Goal: Find specific page/section: Find specific page/section

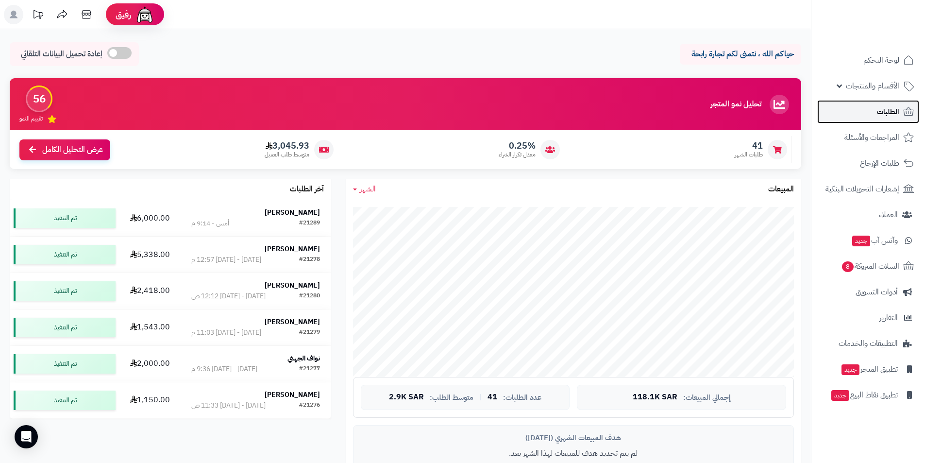
click at [901, 116] on link "الطلبات" at bounding box center [868, 111] width 102 height 23
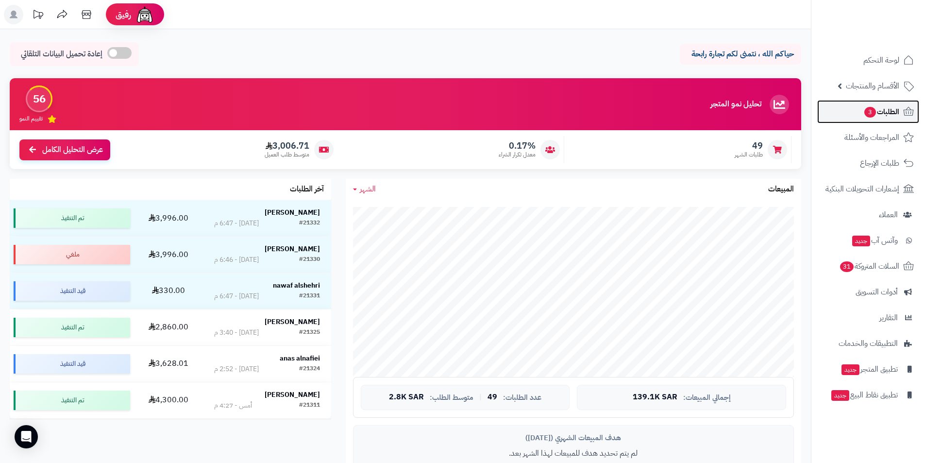
click at [868, 106] on span "الطلبات 3" at bounding box center [881, 112] width 36 height 14
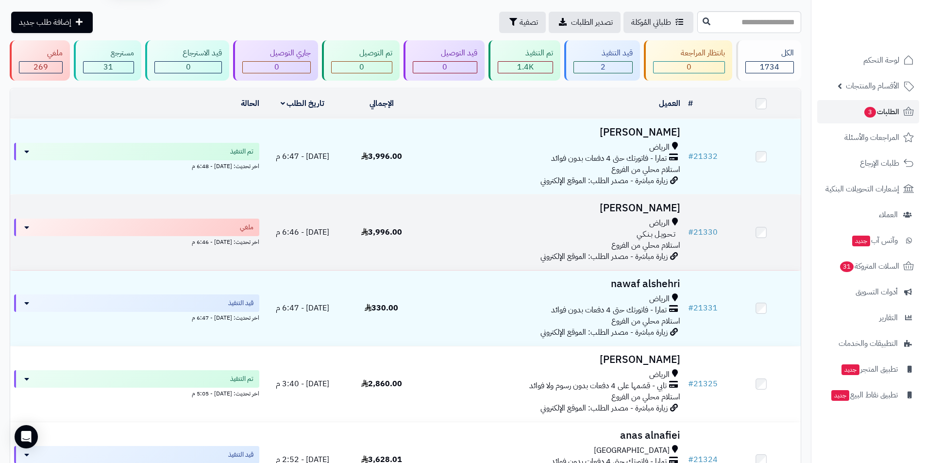
scroll to position [49, 0]
